Goal: Obtain resource: Download file/media

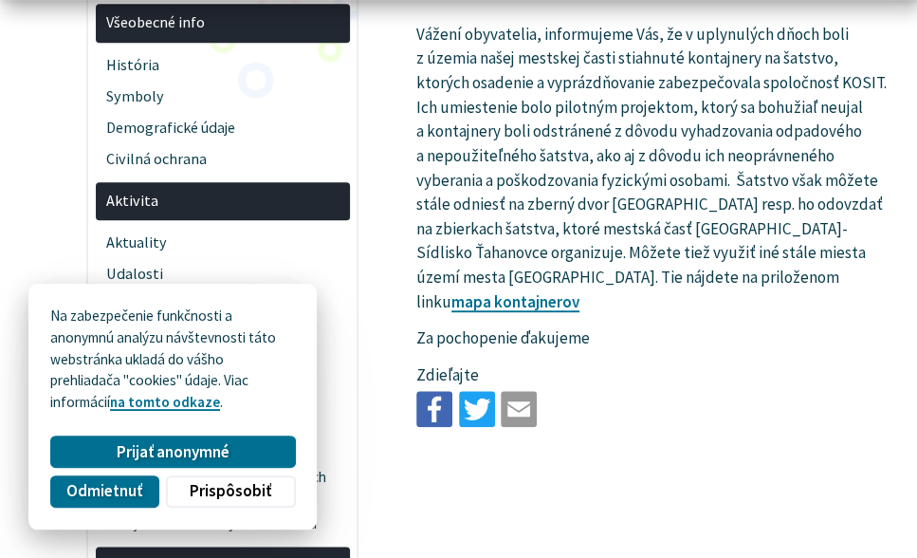
scroll to position [546, 0]
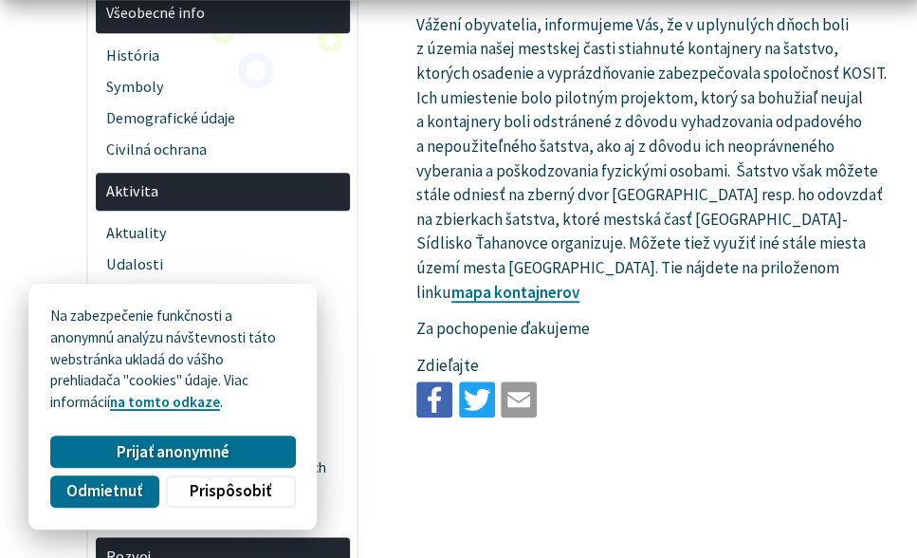
click at [596, 241] on p "Vážení obyvatelia, informujeme Vás, že v uplynulých dňoch boli z územia našej m…" at bounding box center [652, 159] width 472 height 292
click at [580, 282] on link "mapa kontajnerov" at bounding box center [515, 292] width 128 height 21
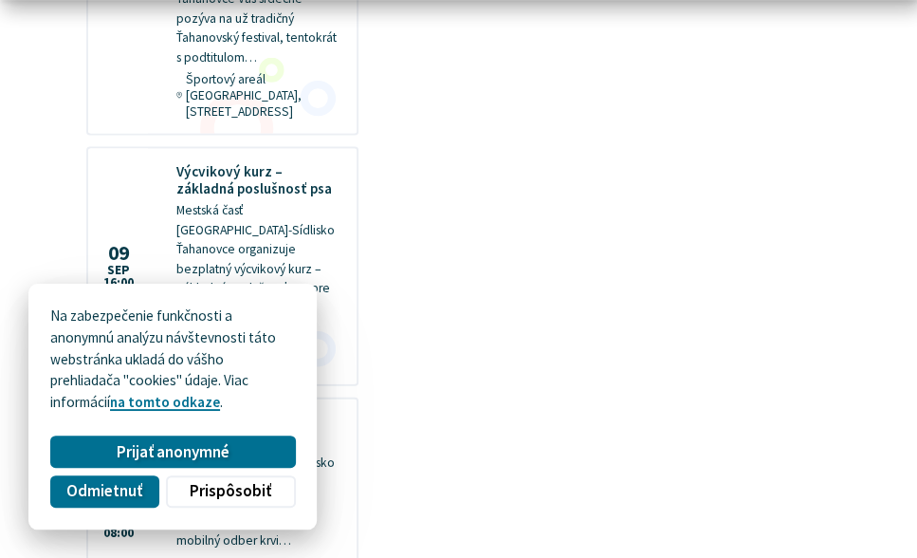
scroll to position [1593, 0]
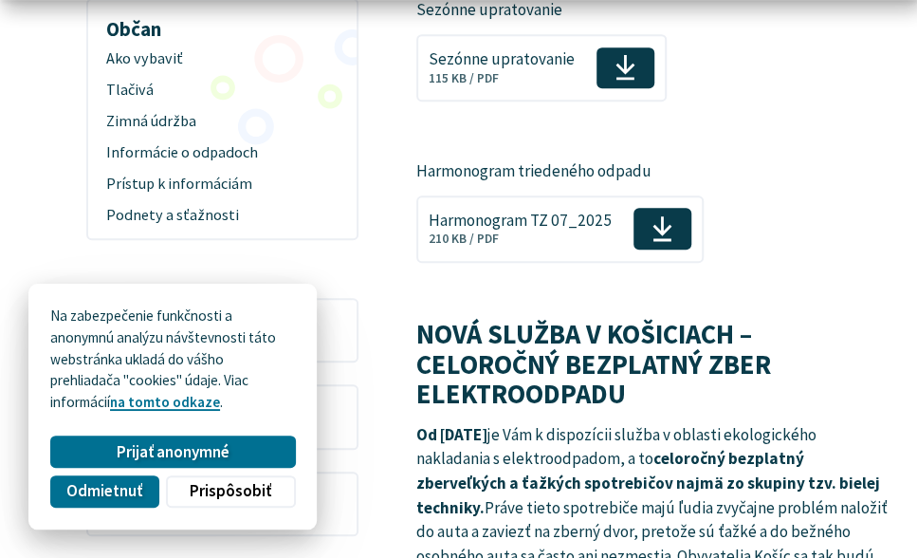
scroll to position [497, 0]
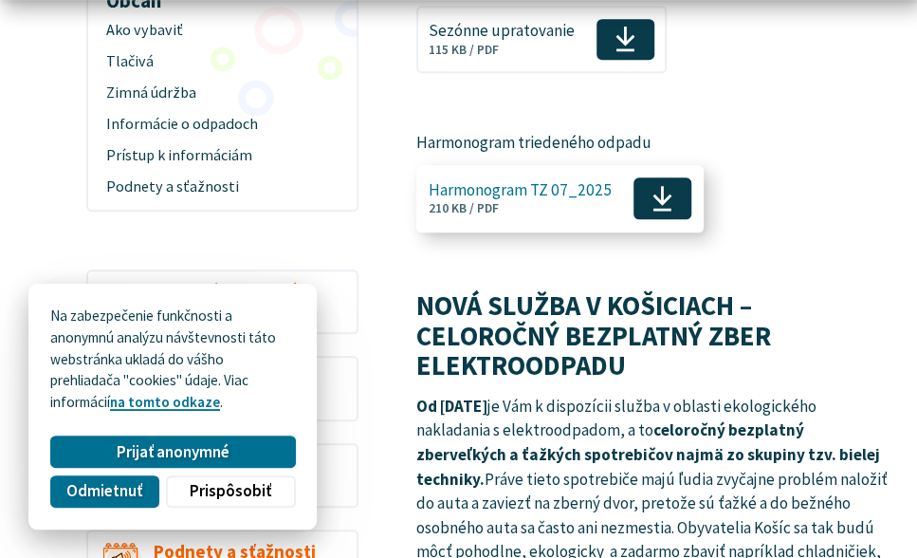
click at [667, 195] on use at bounding box center [662, 199] width 19 height 26
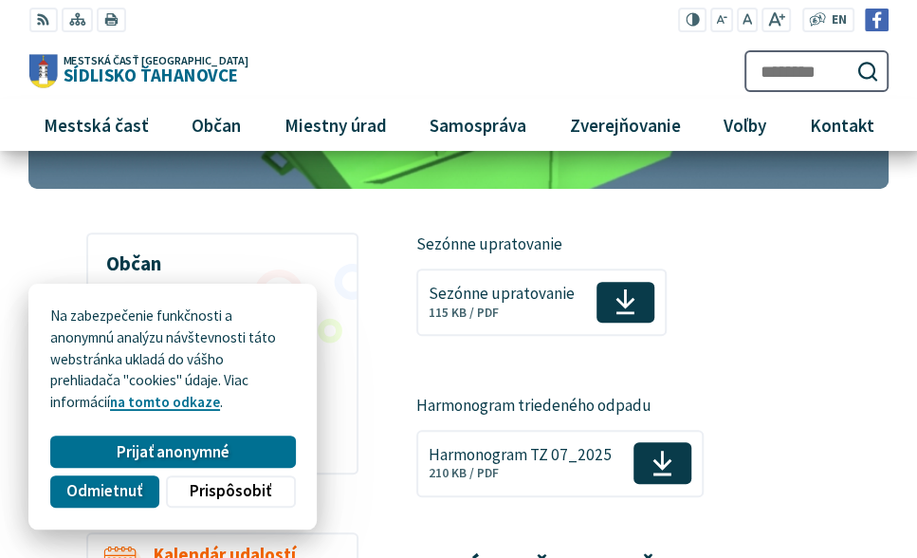
scroll to position [231, 0]
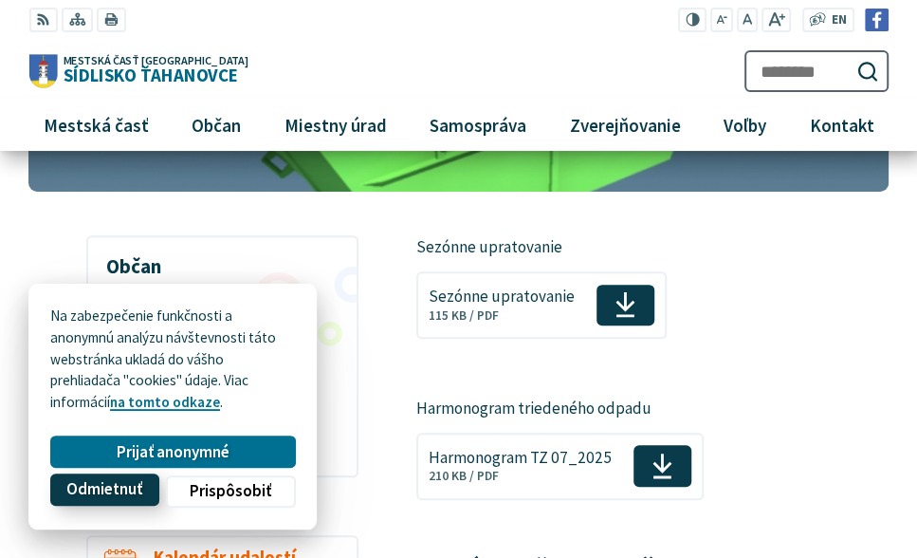
click at [121, 481] on span "Odmietnuť" at bounding box center [104, 489] width 76 height 19
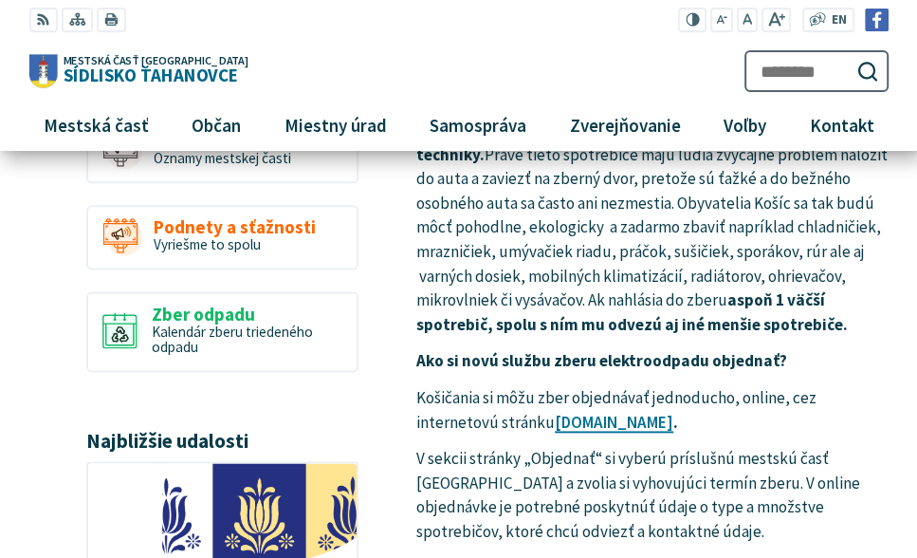
scroll to position [725, 0]
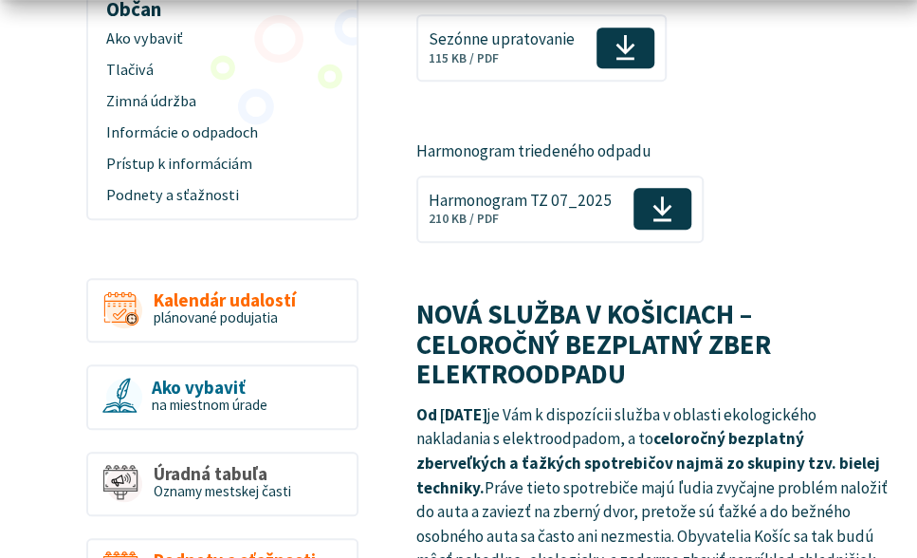
scroll to position [513, 0]
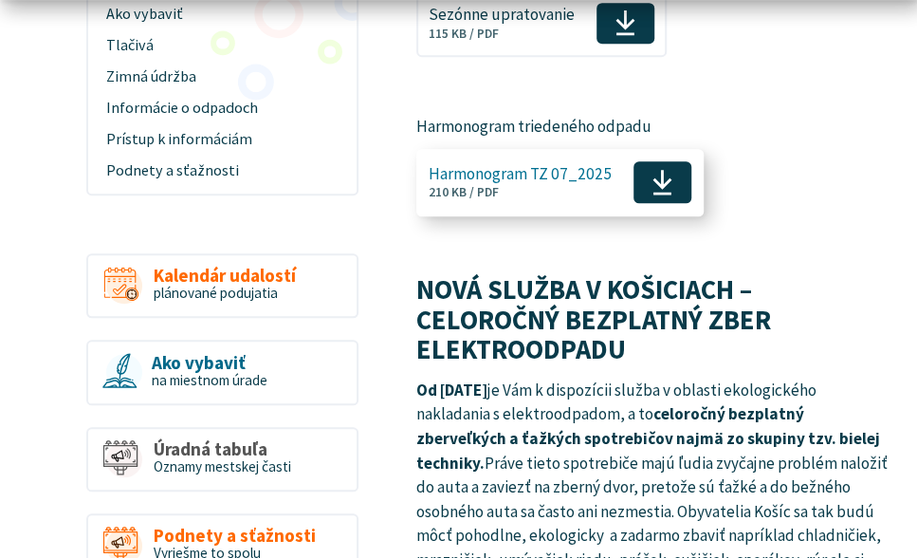
click at [652, 177] on icon at bounding box center [663, 182] width 22 height 28
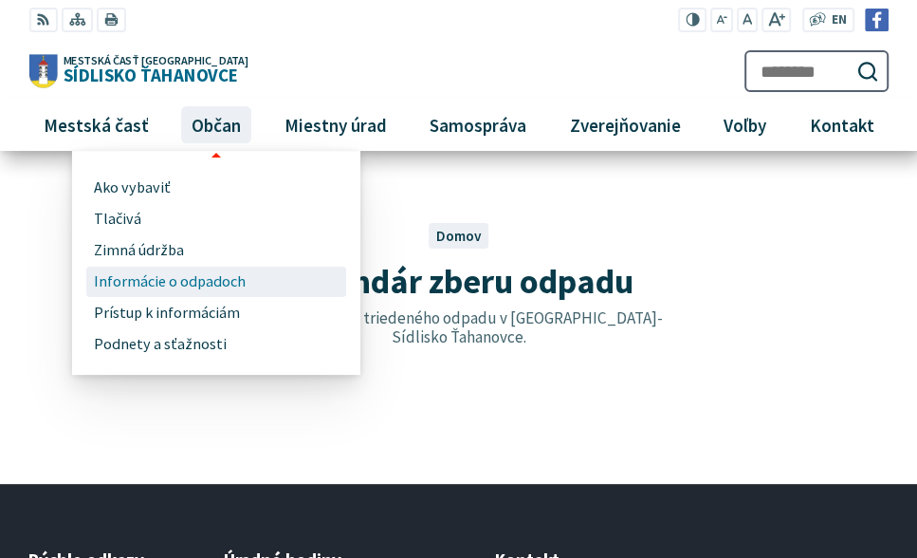
click at [129, 276] on span "Informácie o odpadoch" at bounding box center [170, 282] width 152 height 31
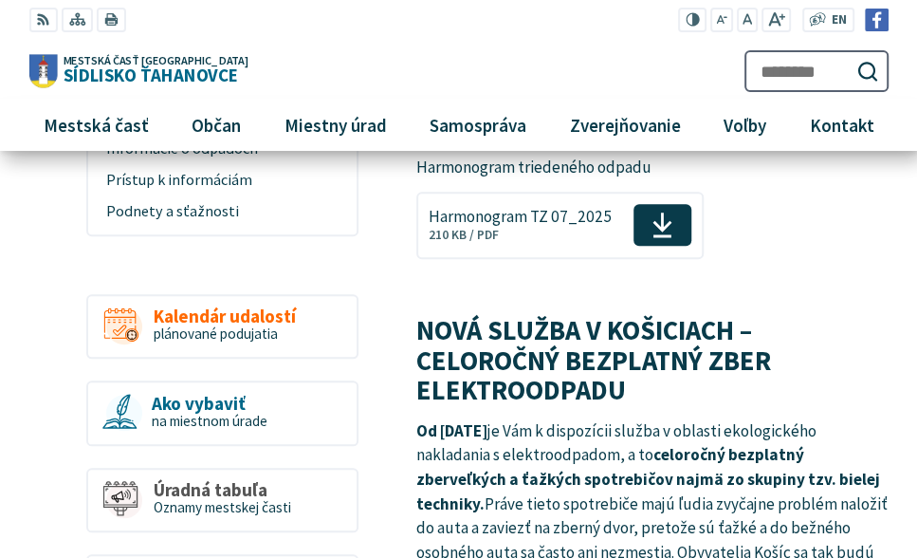
scroll to position [301, 0]
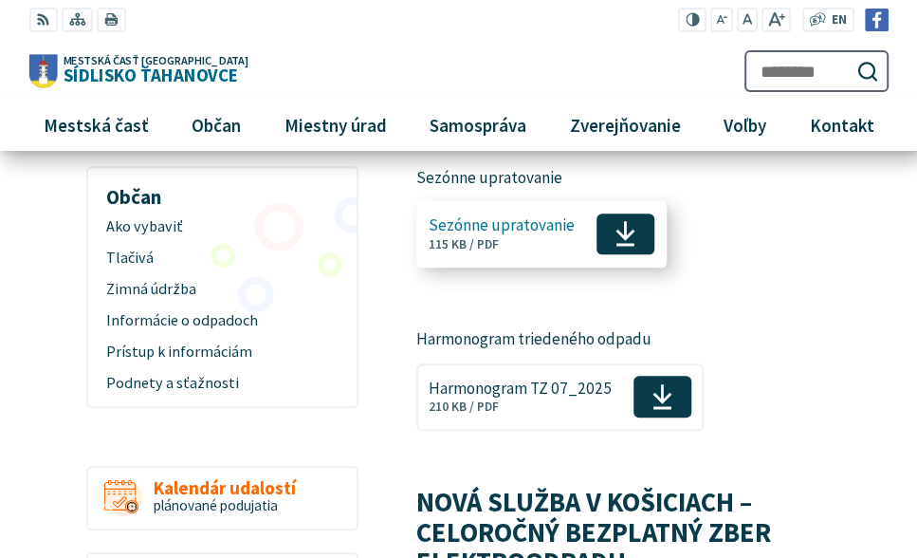
click at [622, 240] on icon at bounding box center [626, 233] width 22 height 28
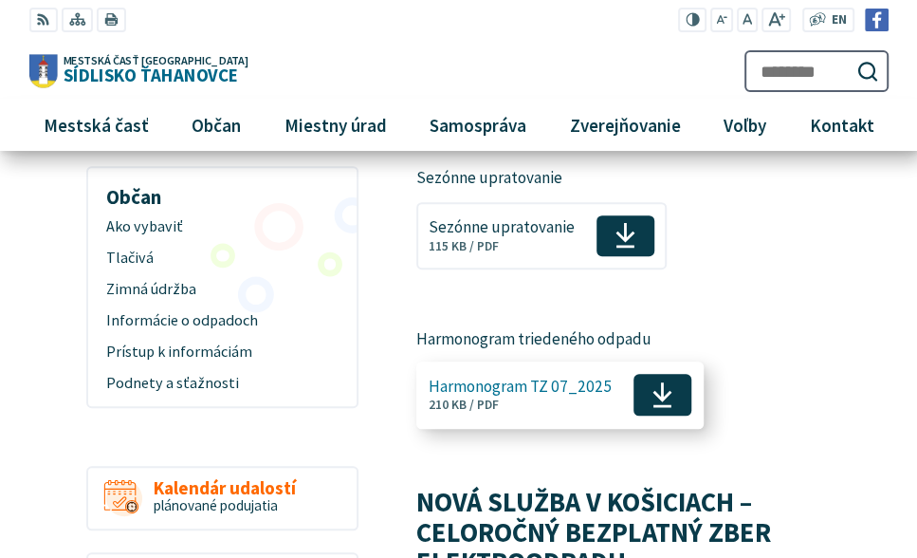
click at [655, 395] on icon at bounding box center [663, 394] width 22 height 28
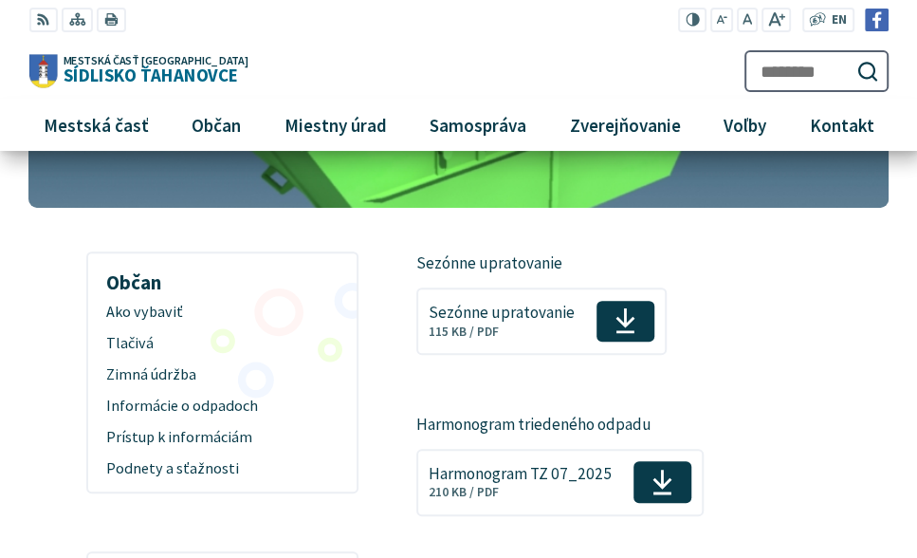
scroll to position [191, 0]
